Goal: Information Seeking & Learning: Learn about a topic

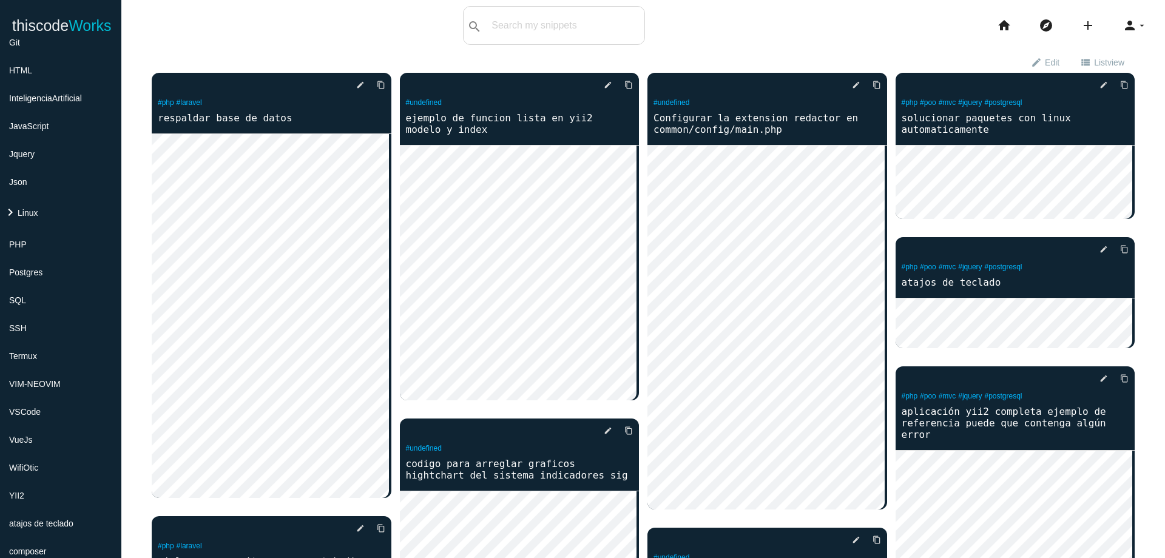
scroll to position [384, 0]
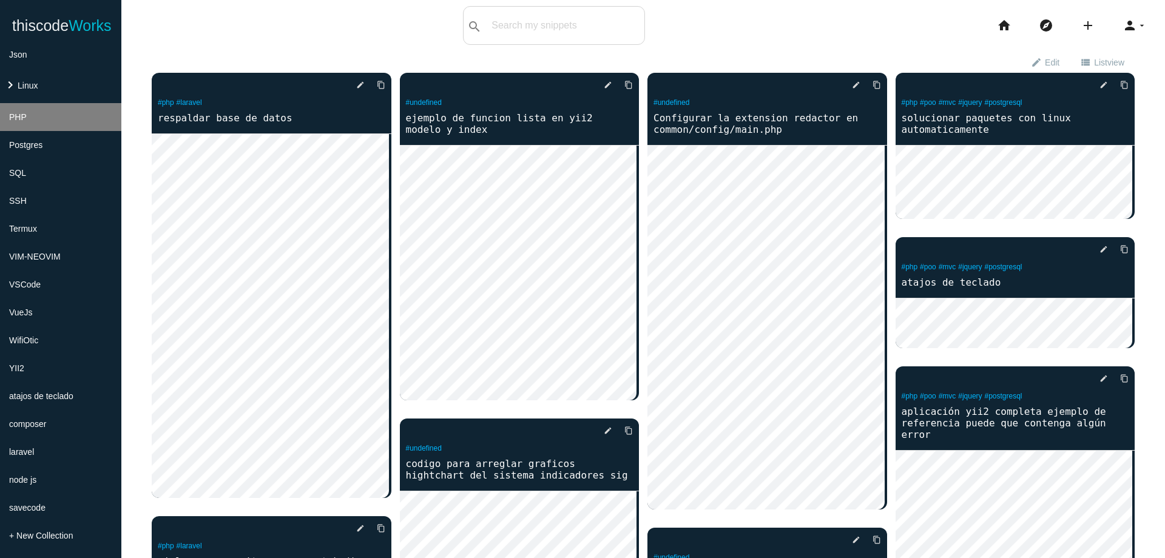
click at [53, 118] on li "PHP" at bounding box center [60, 117] width 121 height 28
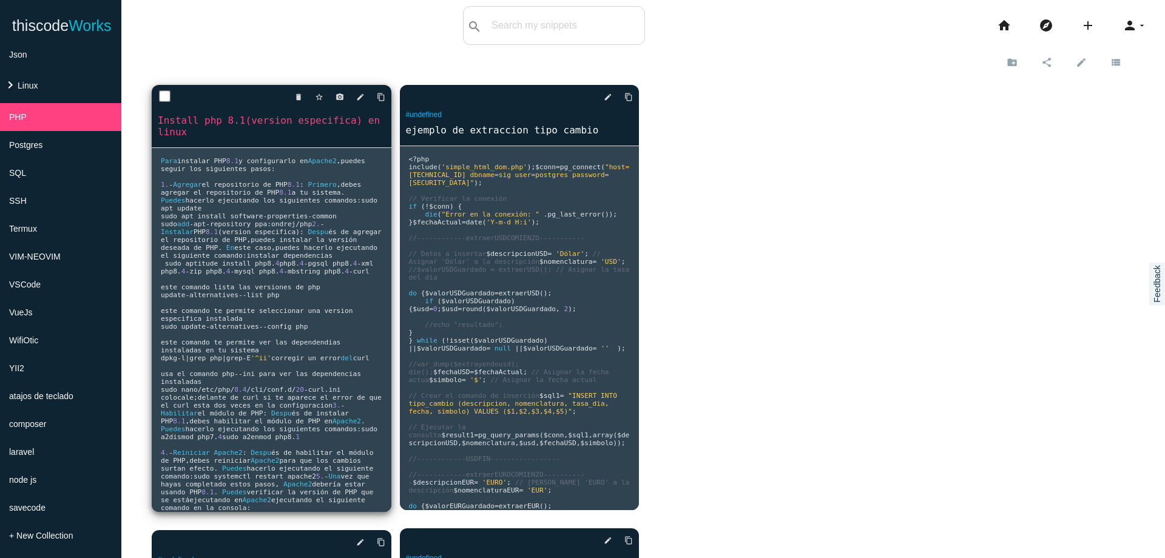
click at [328, 331] on span "list php este comando te permite seleccionar una version especifica instalada s…" at bounding box center [259, 310] width 196 height 39
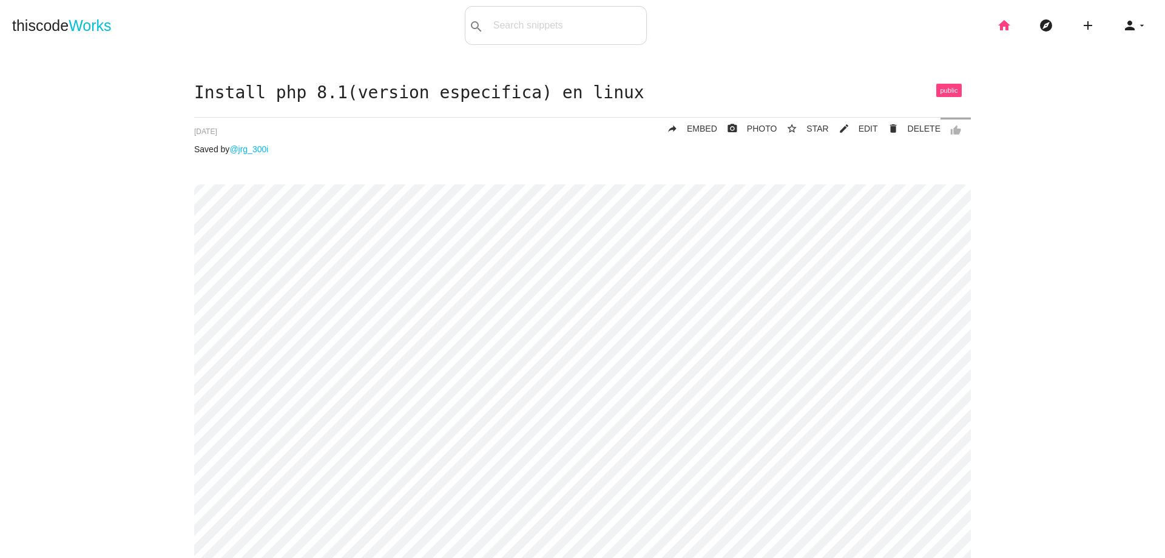
click at [999, 27] on icon "home" at bounding box center [1004, 25] width 15 height 39
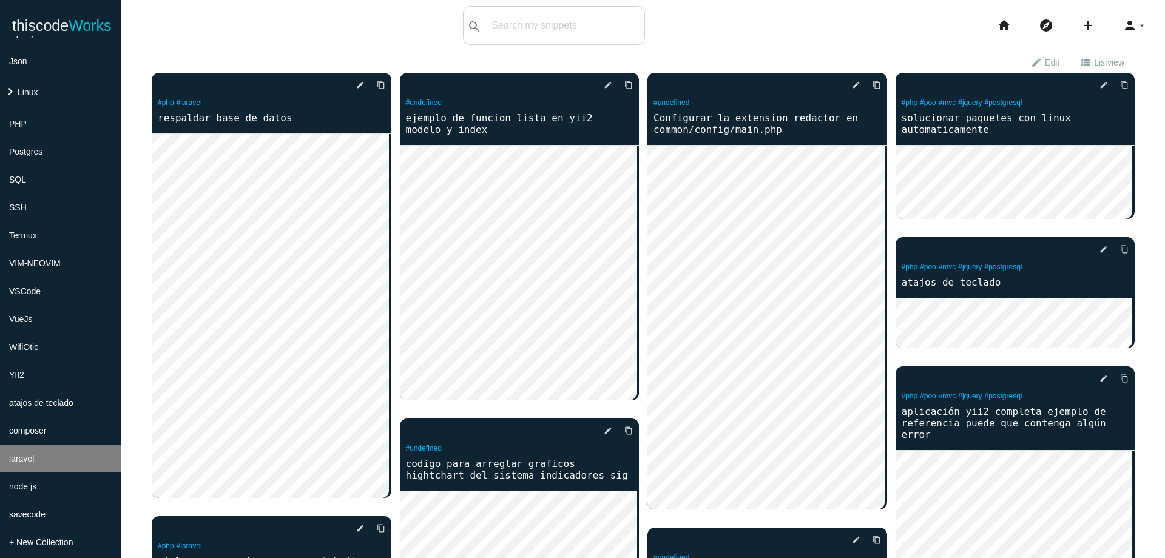
scroll to position [384, 0]
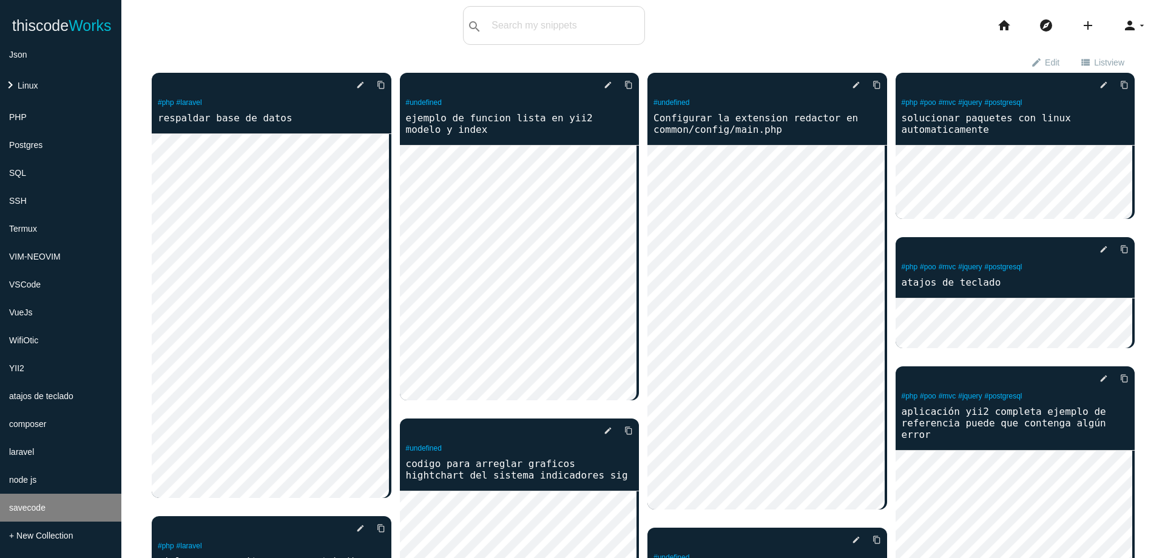
click at [63, 498] on li "savecode" at bounding box center [60, 508] width 121 height 28
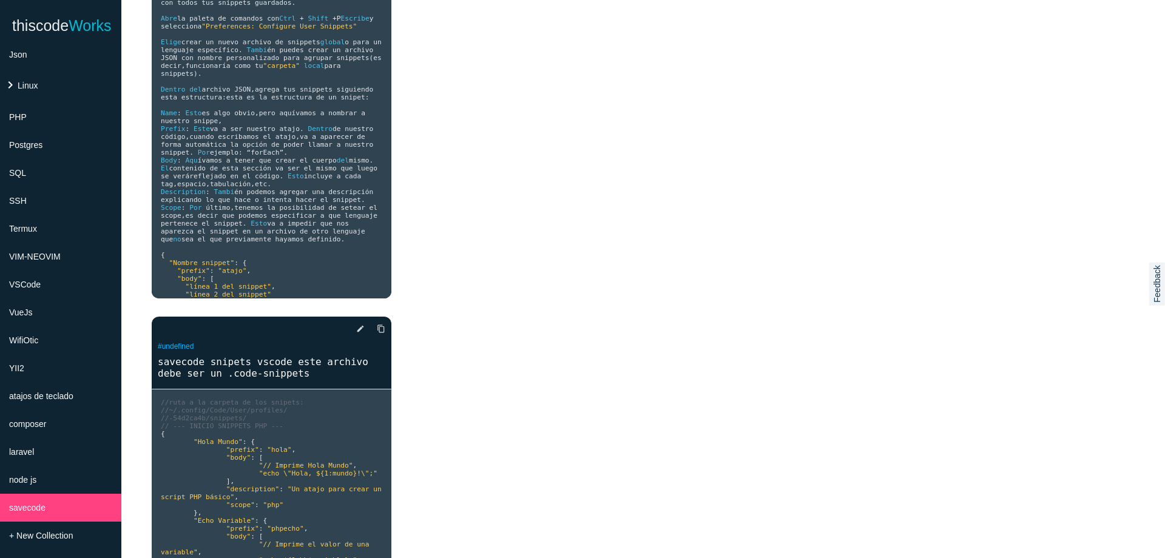
scroll to position [203, 0]
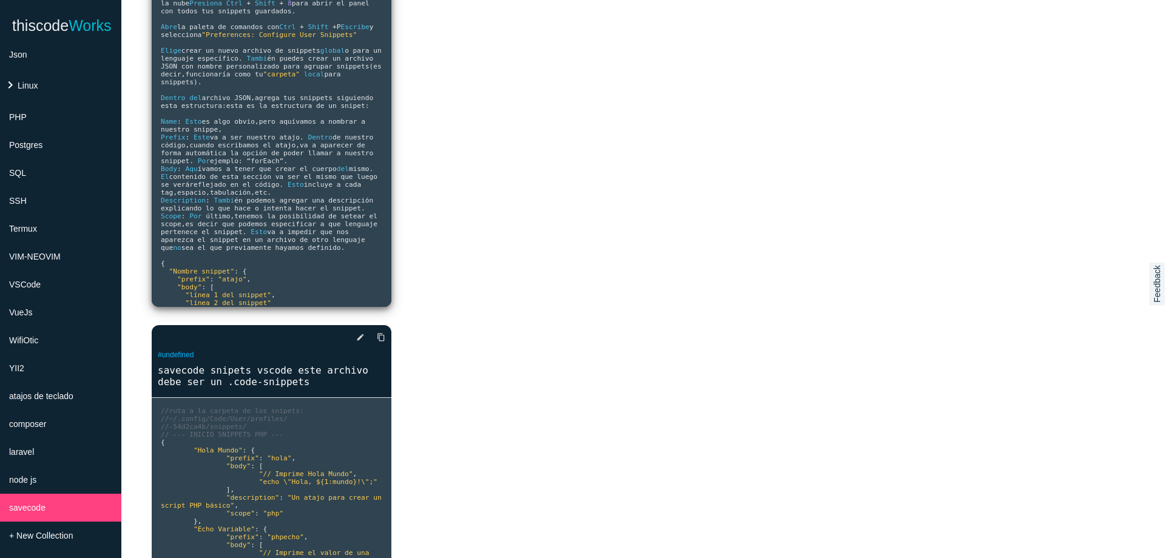
click at [329, 136] on pre "ruta a la carpeta de los snipets : ~ /.config/ Code / User / profiles / - 54d2c…" at bounding box center [272, 125] width 240 height 364
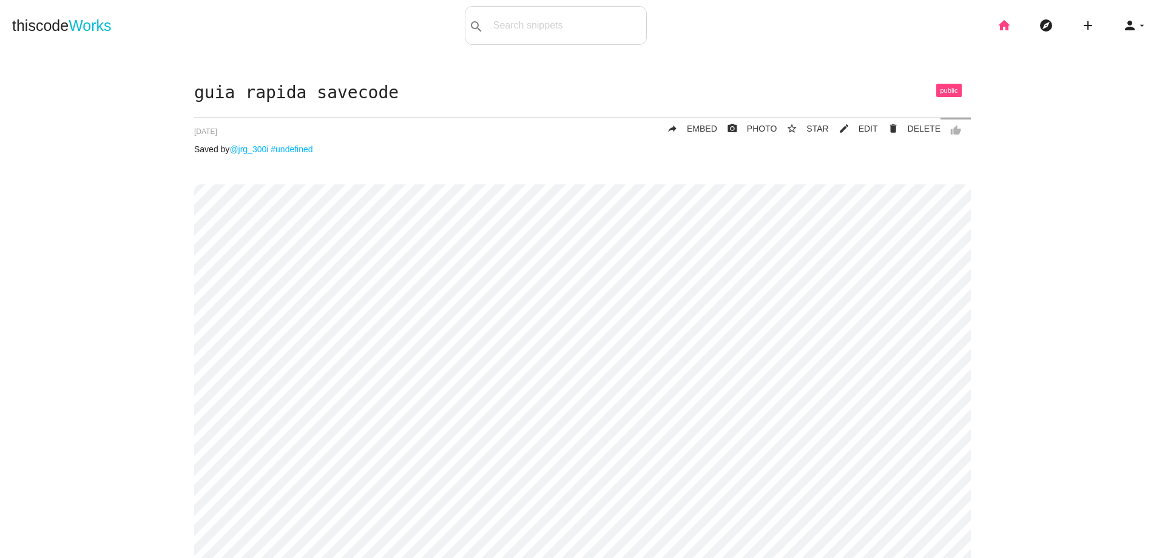
click at [1000, 22] on icon "home" at bounding box center [1004, 25] width 15 height 39
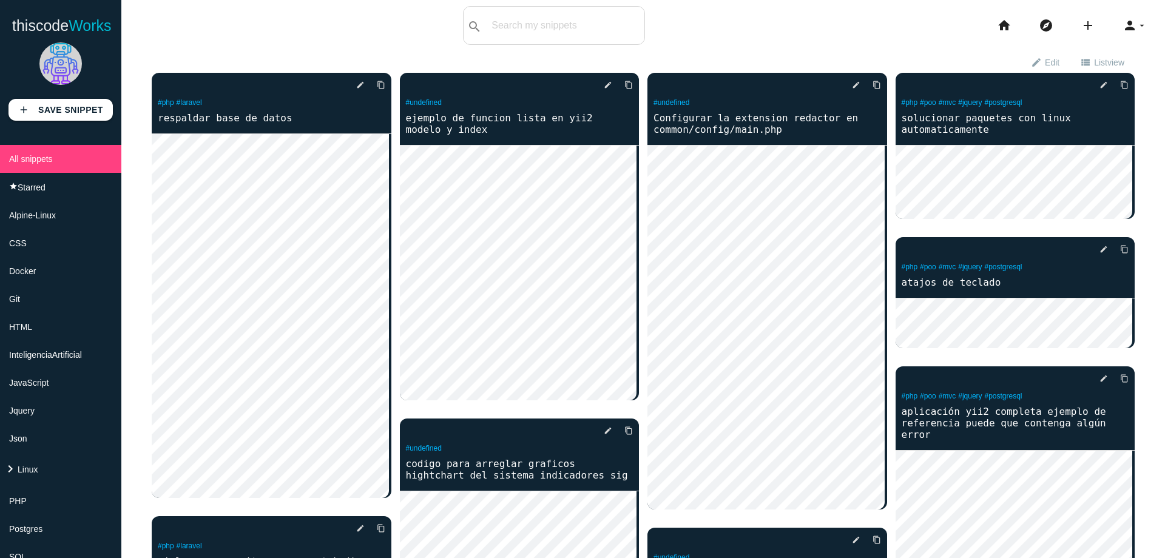
scroll to position [364, 0]
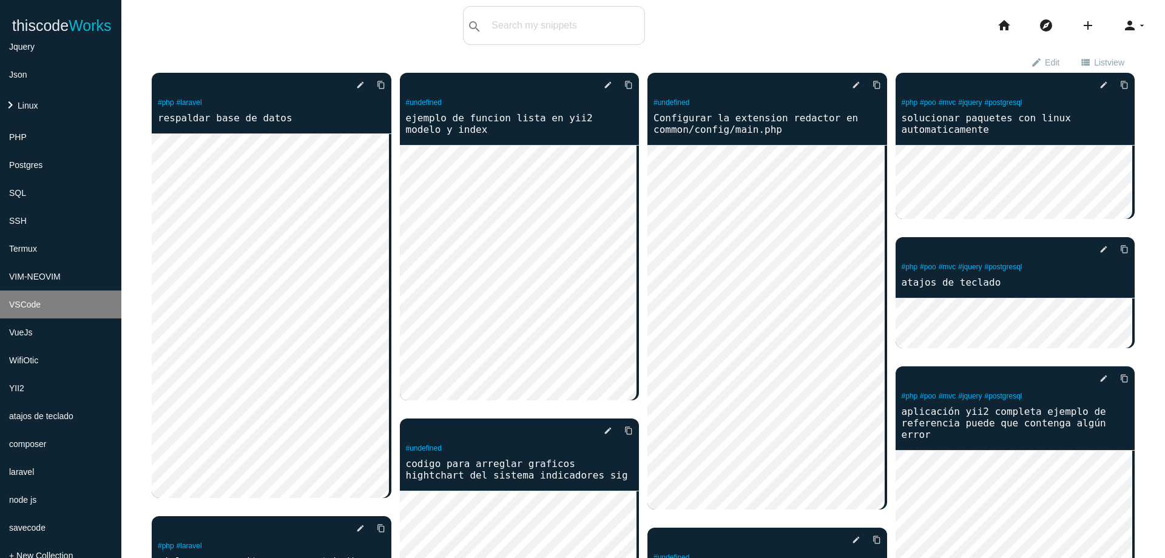
click at [59, 317] on li "VSCode" at bounding box center [60, 305] width 121 height 28
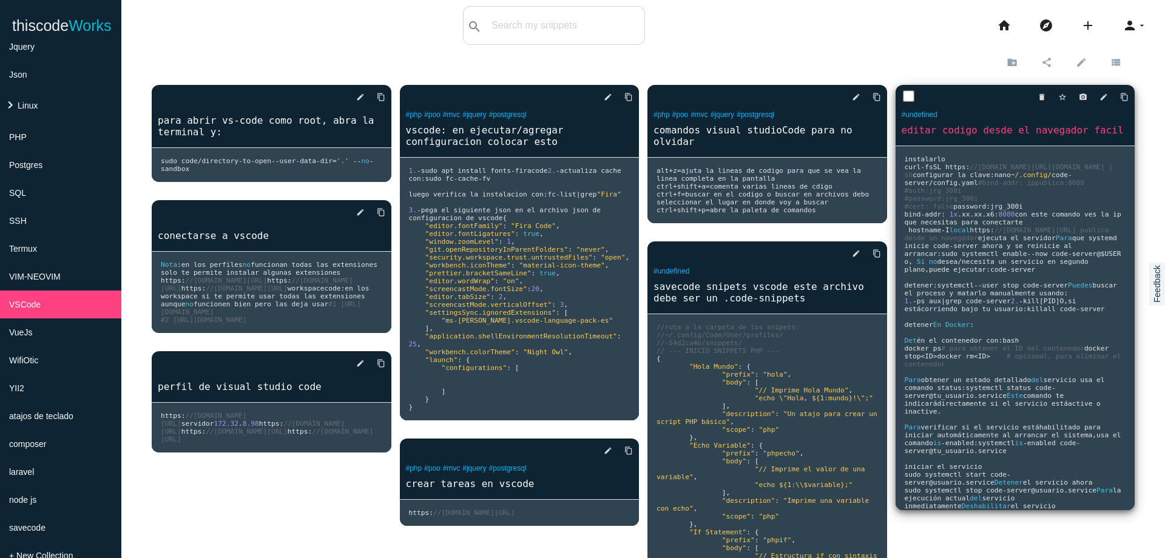
click at [391, 182] on pre "instalarlo curl - fsSL https : //code-server.dev/install.sh | sh configurar la …" at bounding box center [272, 165] width 240 height 34
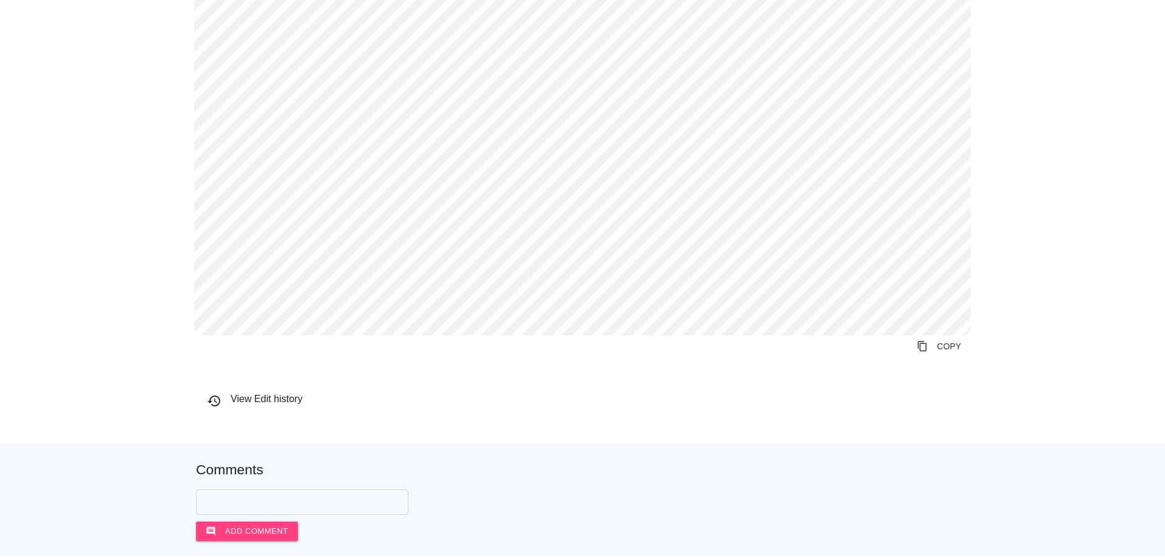
scroll to position [731, 0]
